Goal: Find specific page/section: Find specific page/section

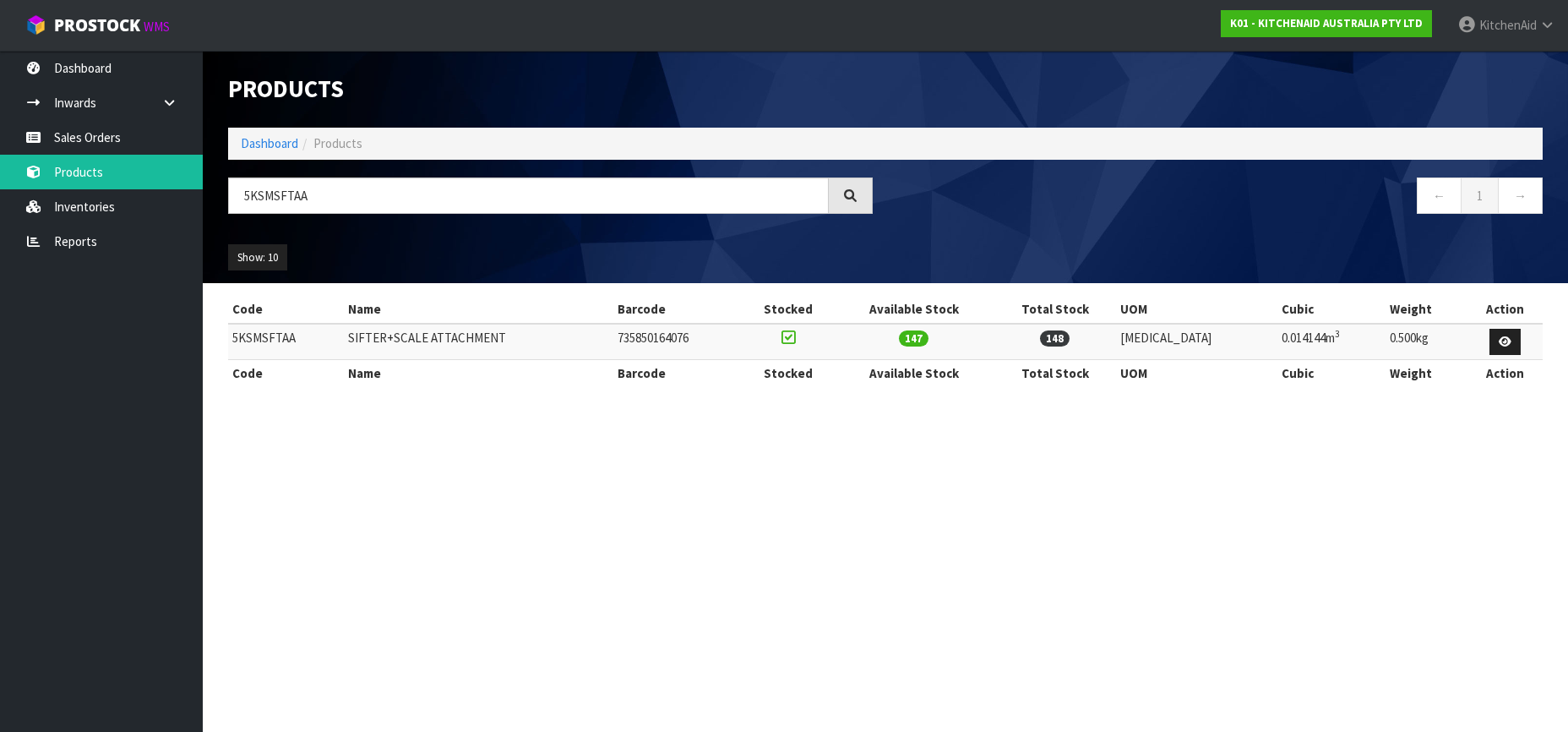
click at [271, 194] on input "5KSMSFTAA" at bounding box center [528, 195] width 600 height 36
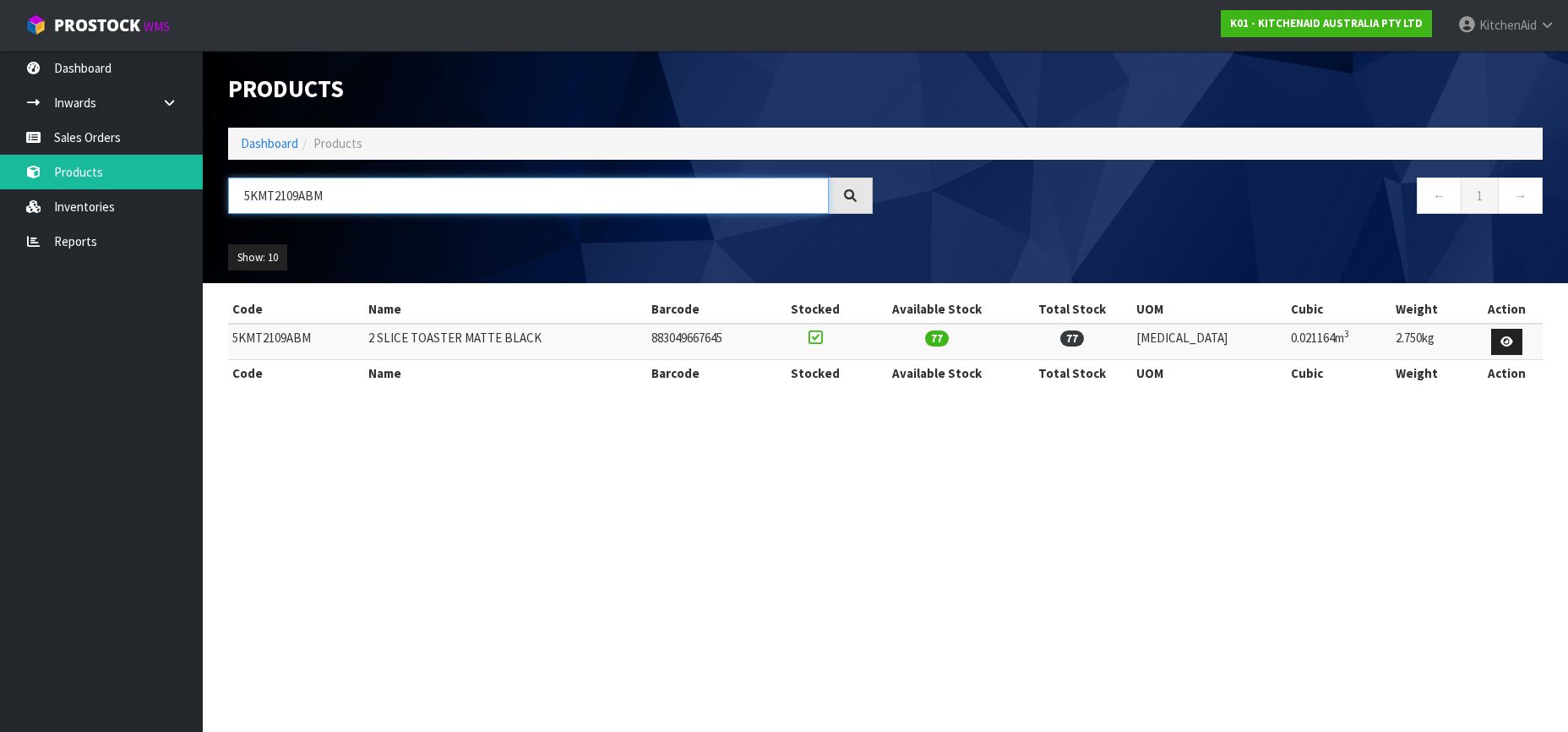
click at [263, 193] on input "5KMT2109ABM" at bounding box center [528, 195] width 600 height 36
click at [263, 195] on input "5KMT2109ABM" at bounding box center [528, 195] width 600 height 36
paste input "4109ASX"
click at [240, 198] on input "5KMT4109ASX" at bounding box center [528, 195] width 600 height 36
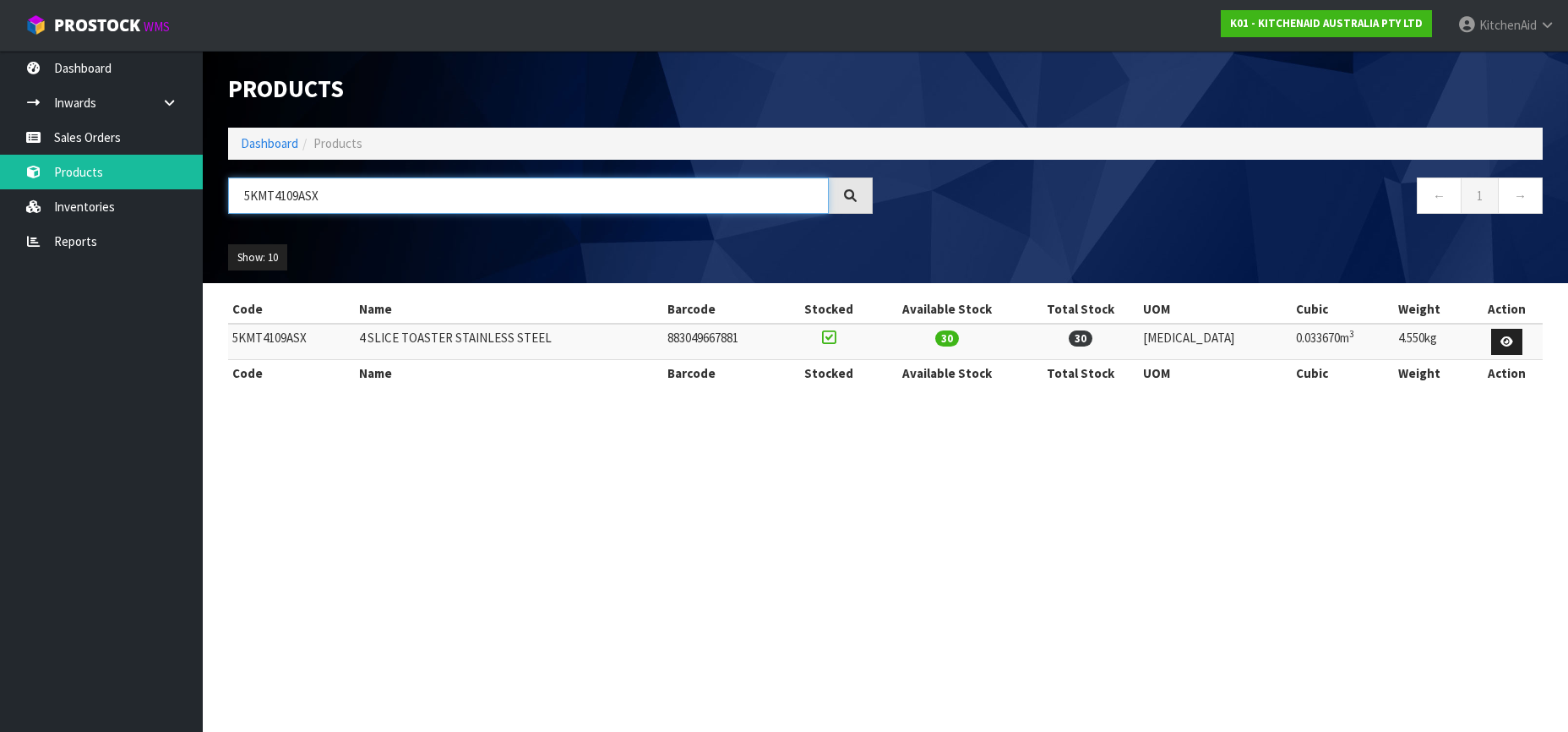
paste input "KSM5GB"
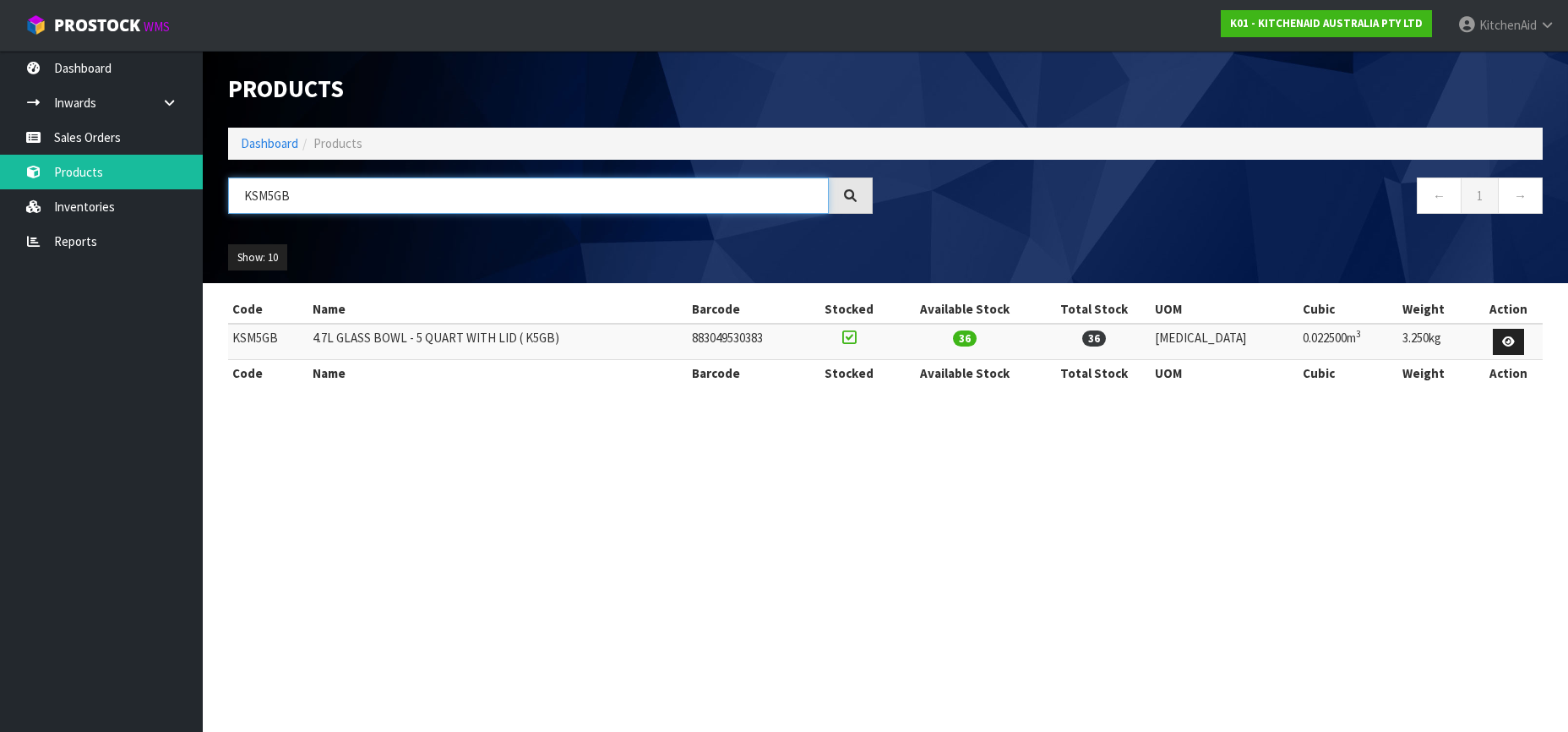
click at [261, 192] on input "KSM5GB" at bounding box center [528, 195] width 600 height 36
paste input "5KFP0719AAC"
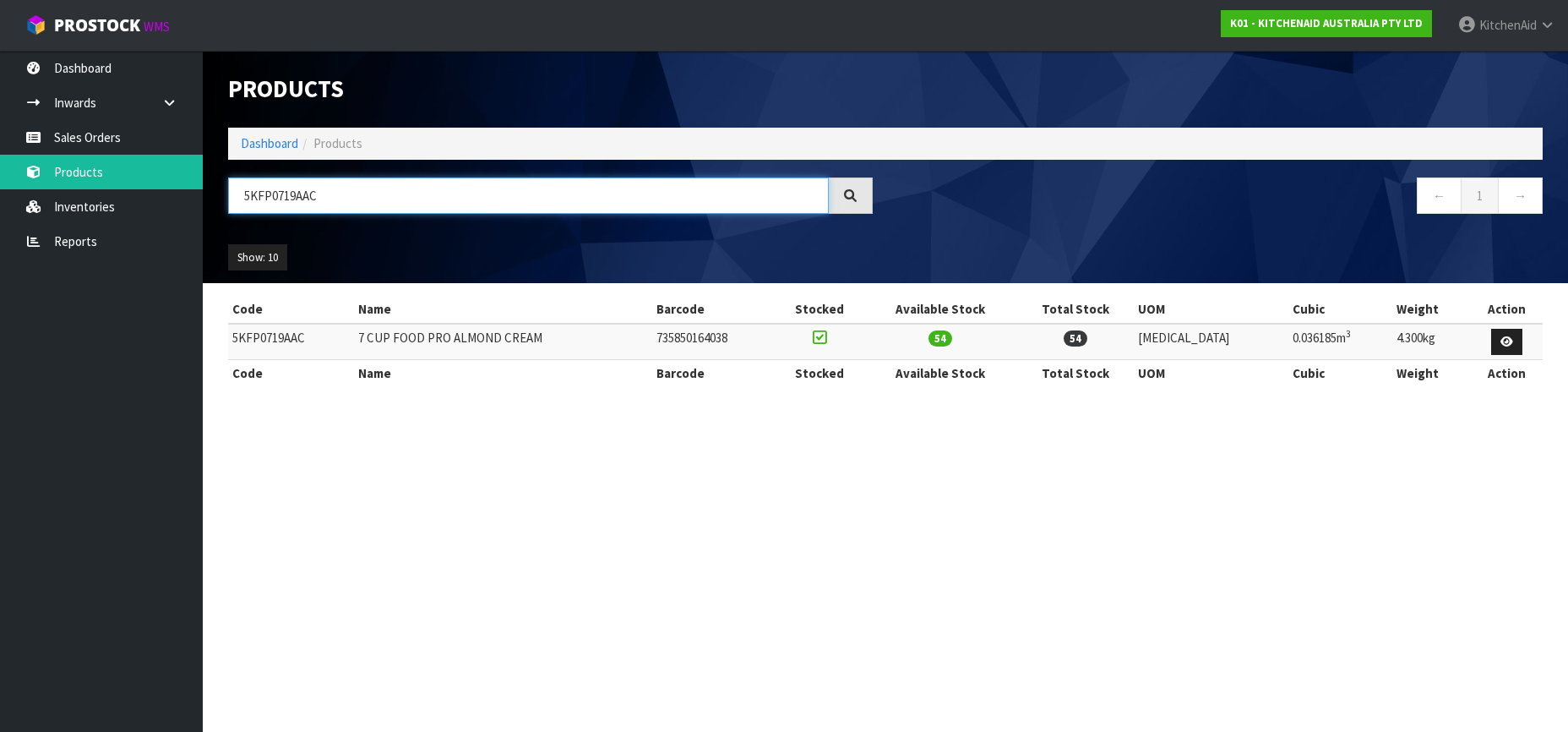
click at [266, 198] on input "5KFP0719AAC" at bounding box center [528, 195] width 600 height 36
paste input "921ABM"
click at [269, 199] on input "5KFP0921ABM" at bounding box center [528, 195] width 600 height 36
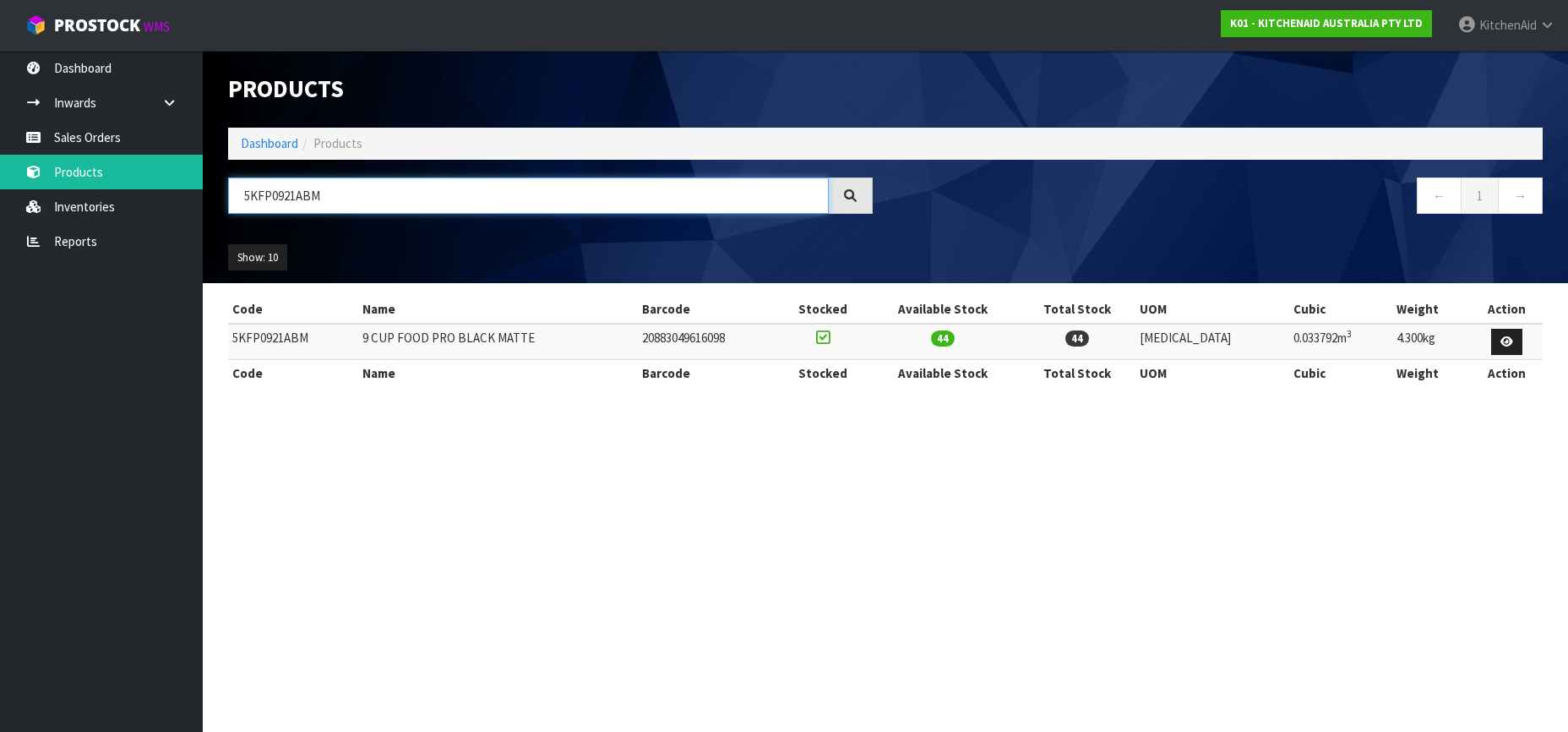
paste input "HBV53"
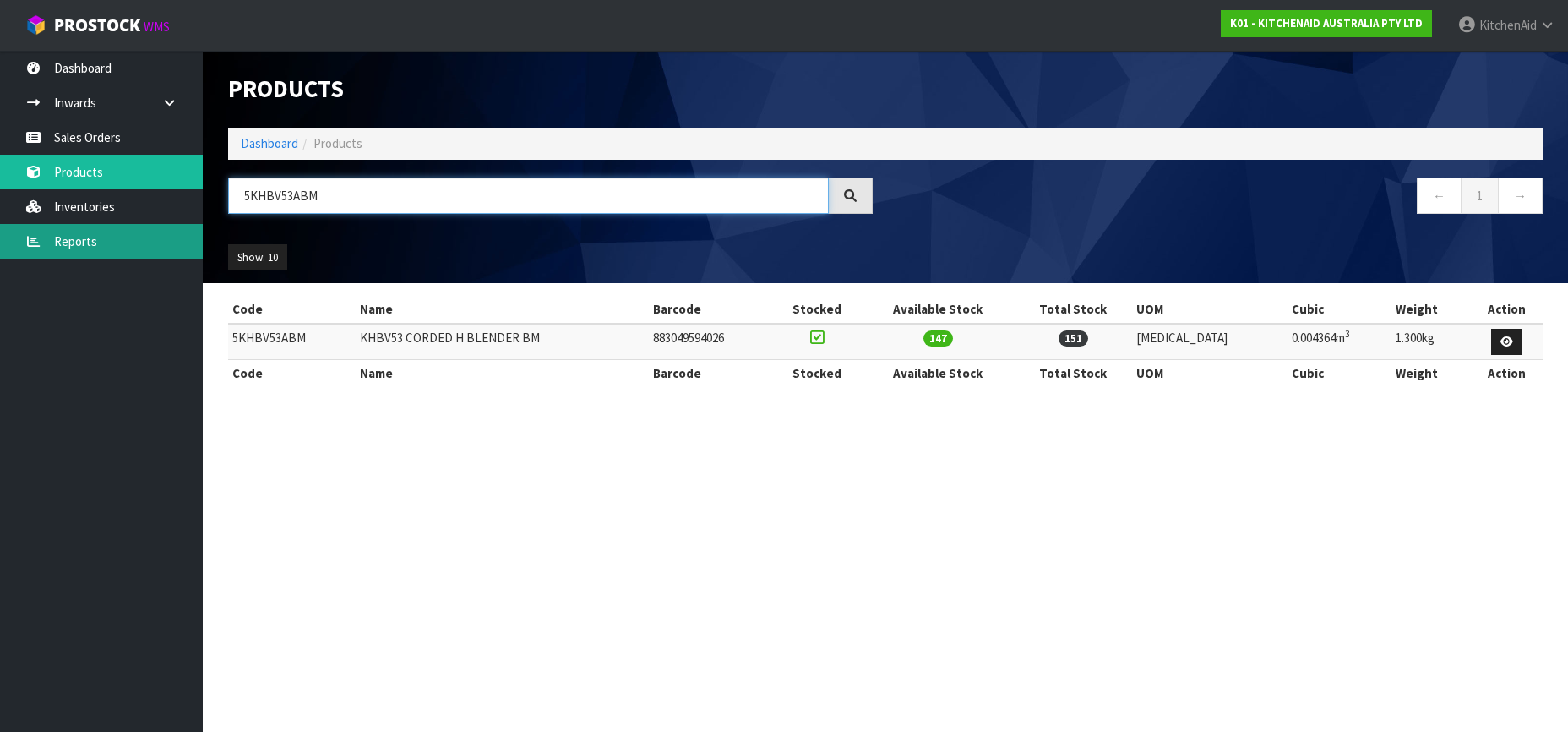
type input "5KHBV53ABM"
